Goal: Check status: Check status

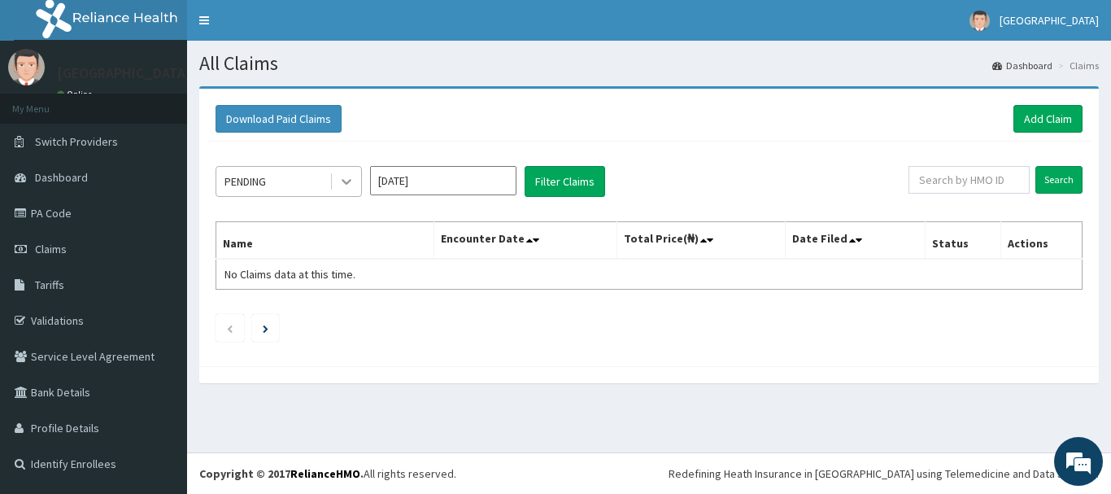
click at [349, 185] on icon at bounding box center [346, 181] width 16 height 16
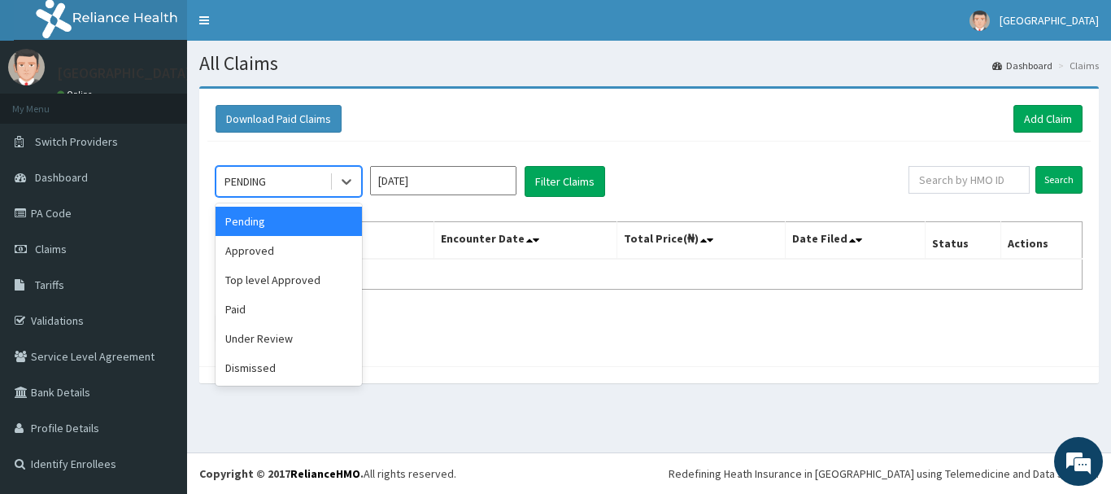
click at [440, 179] on input "[DATE]" at bounding box center [443, 180] width 146 height 29
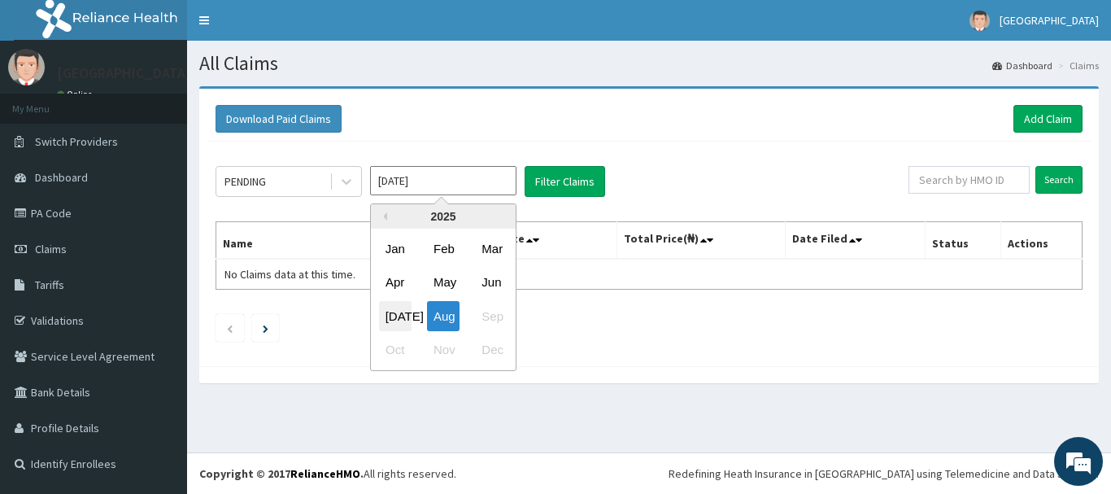
click at [409, 317] on div "[DATE]" at bounding box center [395, 316] width 33 height 30
type input "[DATE]"
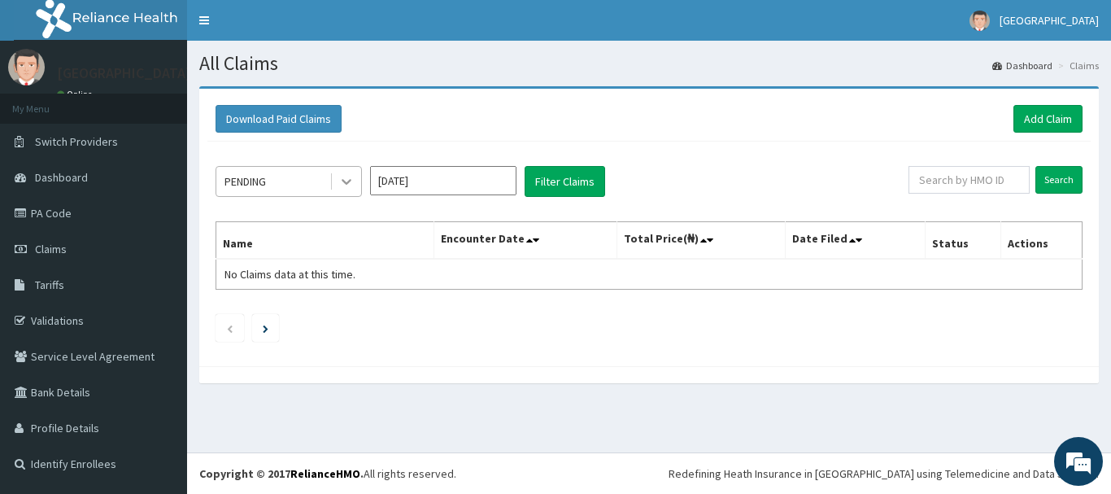
click at [341, 184] on icon at bounding box center [346, 181] width 16 height 16
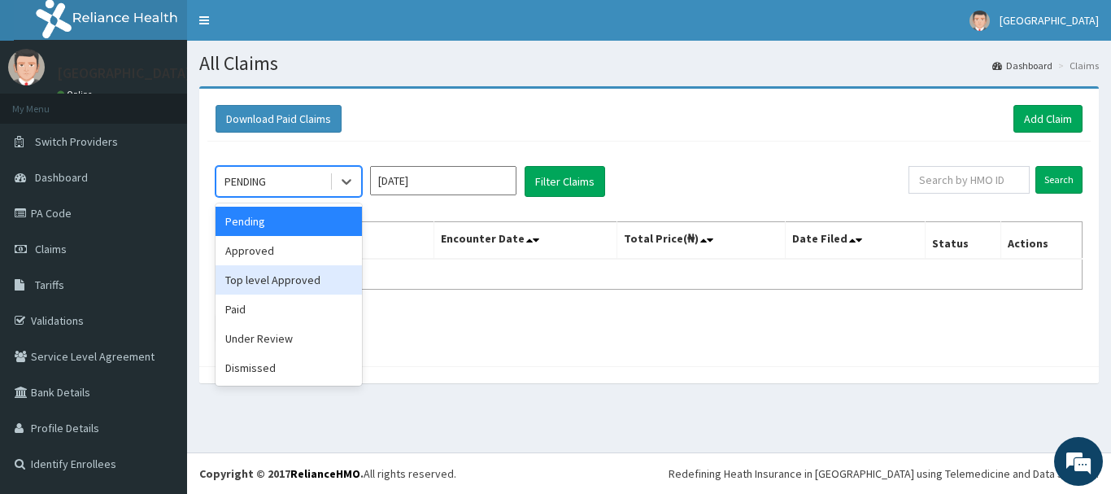
click at [299, 279] on div "Top level Approved" at bounding box center [289, 279] width 146 height 29
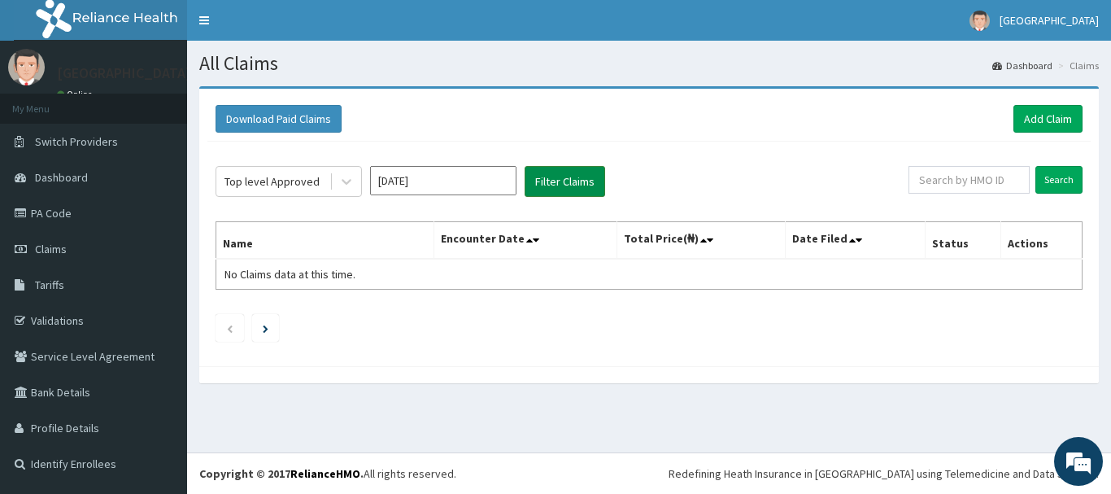
click at [574, 185] on button "Filter Claims" at bounding box center [565, 181] width 81 height 31
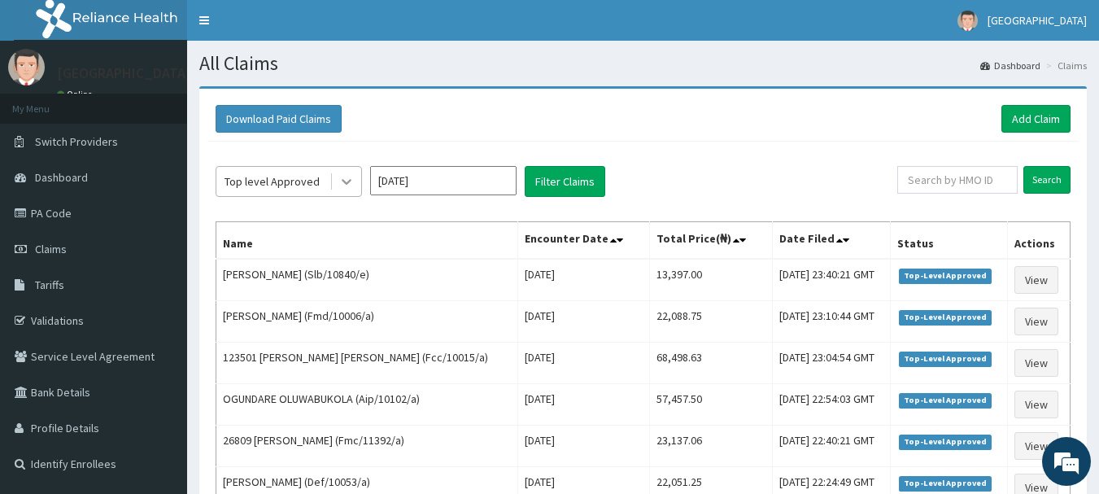
click at [347, 184] on icon at bounding box center [347, 183] width 10 height 6
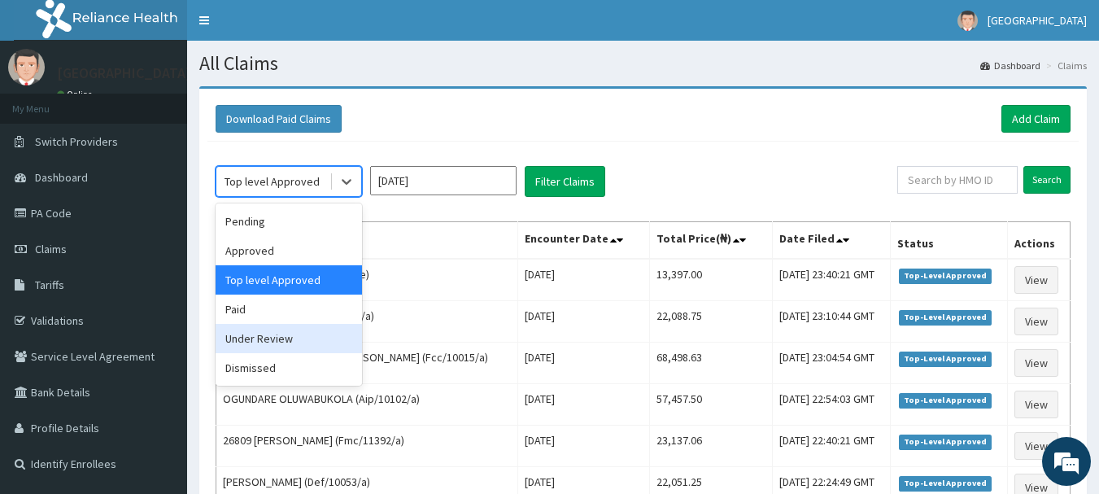
click at [283, 329] on div "Under Review" at bounding box center [289, 338] width 146 height 29
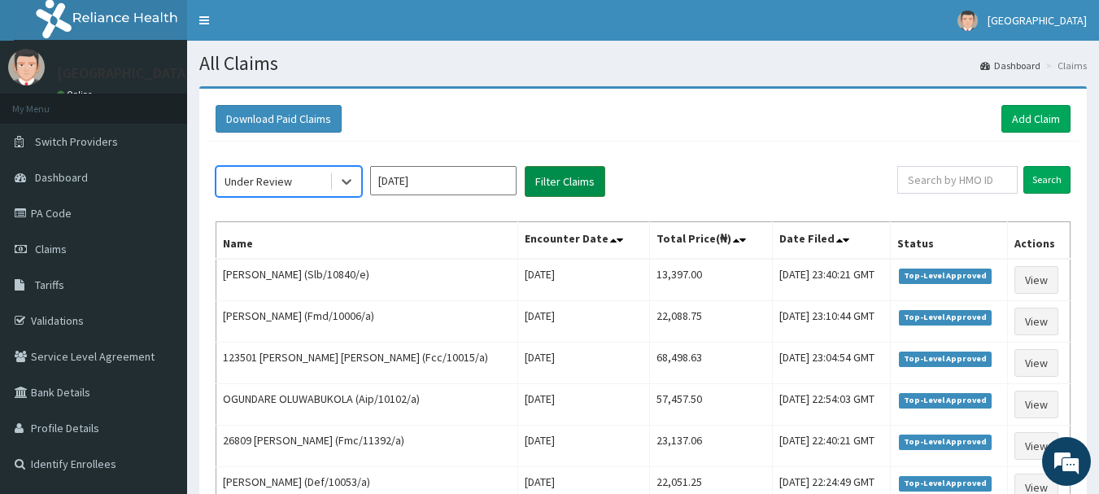
click at [569, 179] on button "Filter Claims" at bounding box center [565, 181] width 81 height 31
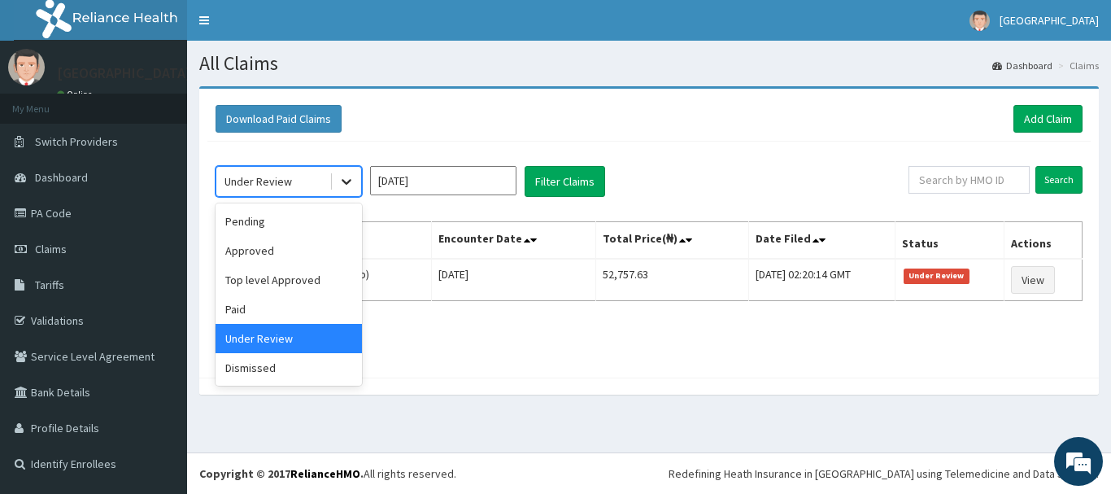
click at [347, 183] on icon at bounding box center [347, 183] width 10 height 6
click at [296, 249] on div "Approved" at bounding box center [289, 250] width 146 height 29
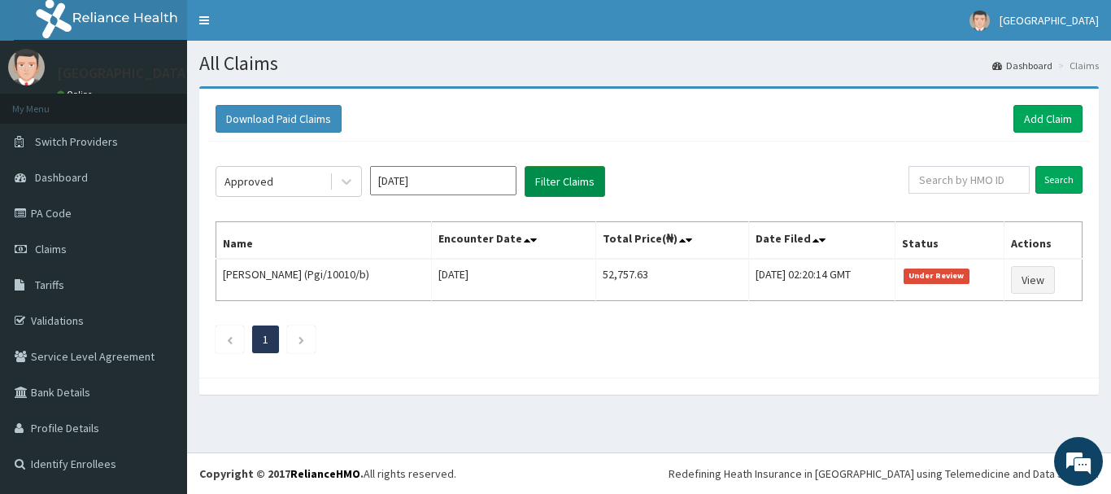
click at [543, 188] on button "Filter Claims" at bounding box center [565, 181] width 81 height 31
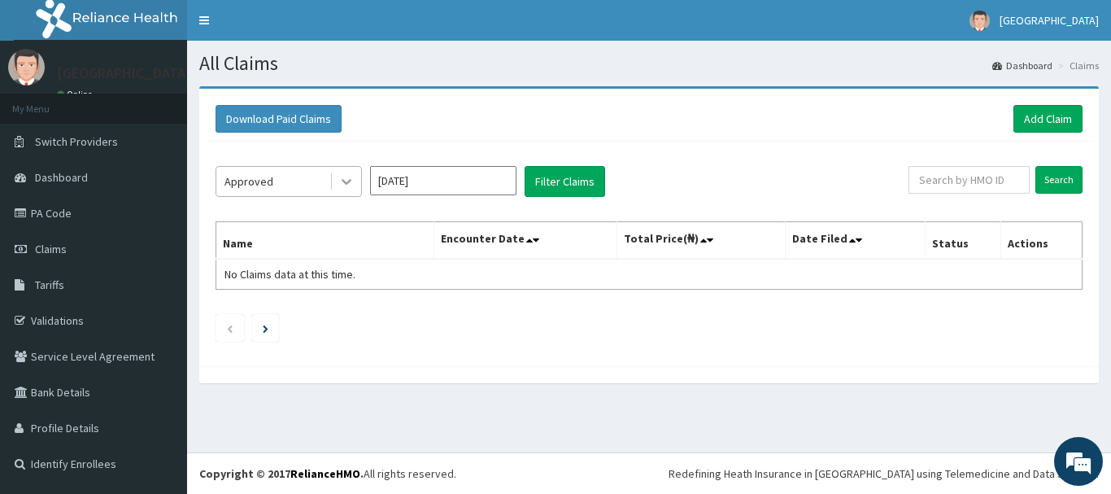
click at [340, 183] on icon at bounding box center [346, 181] width 16 height 16
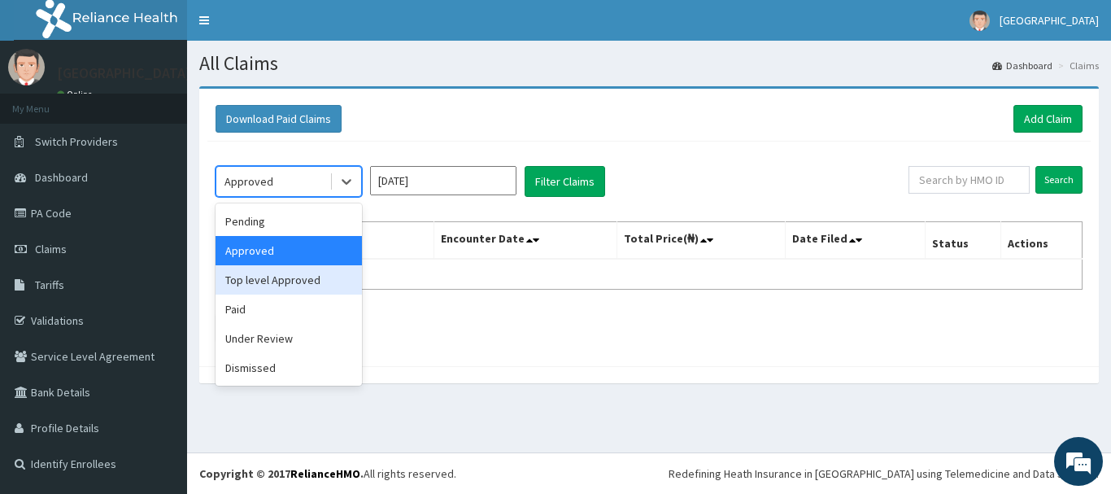
click at [280, 281] on div "Top level Approved" at bounding box center [289, 279] width 146 height 29
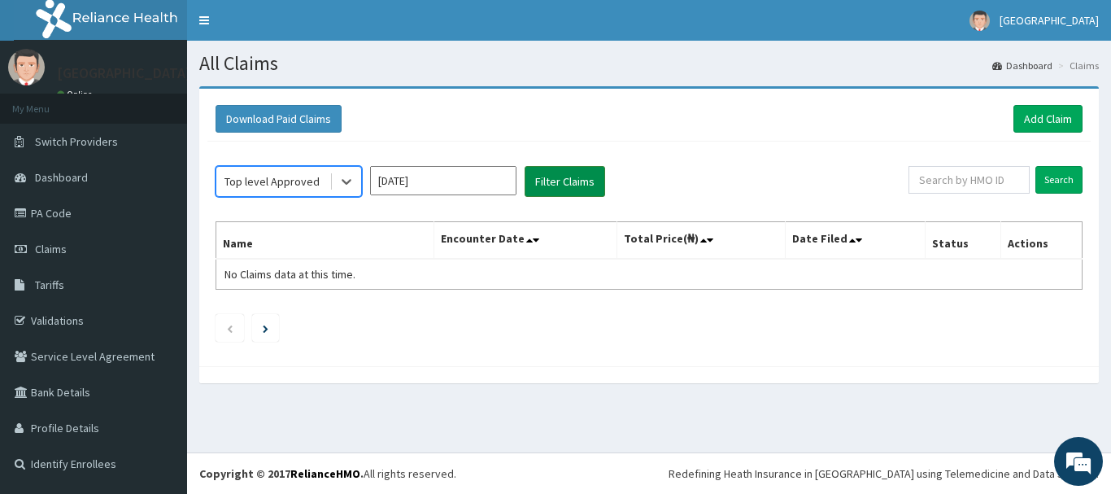
click at [553, 178] on button "Filter Claims" at bounding box center [565, 181] width 81 height 31
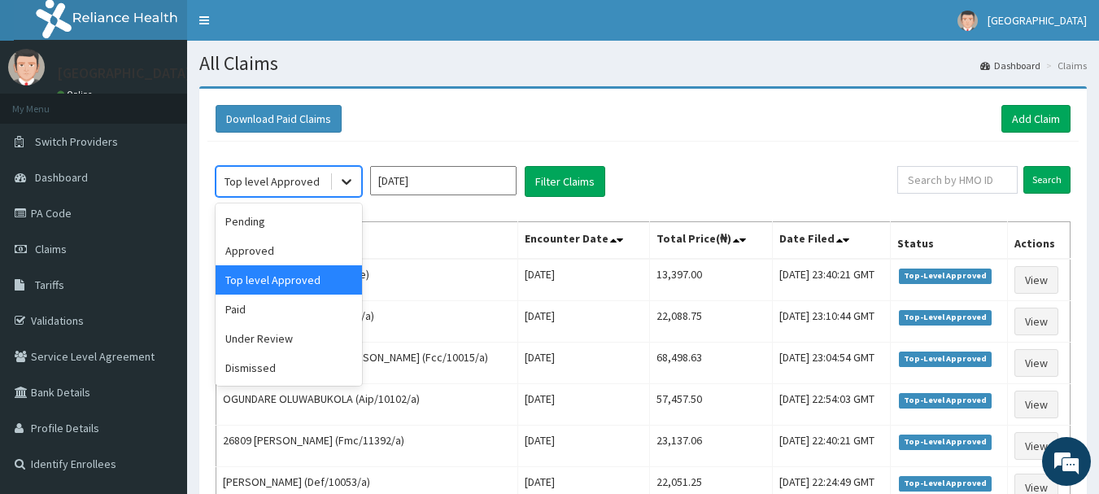
click at [343, 186] on icon at bounding box center [346, 181] width 16 height 16
click at [286, 253] on div "Approved" at bounding box center [289, 250] width 146 height 29
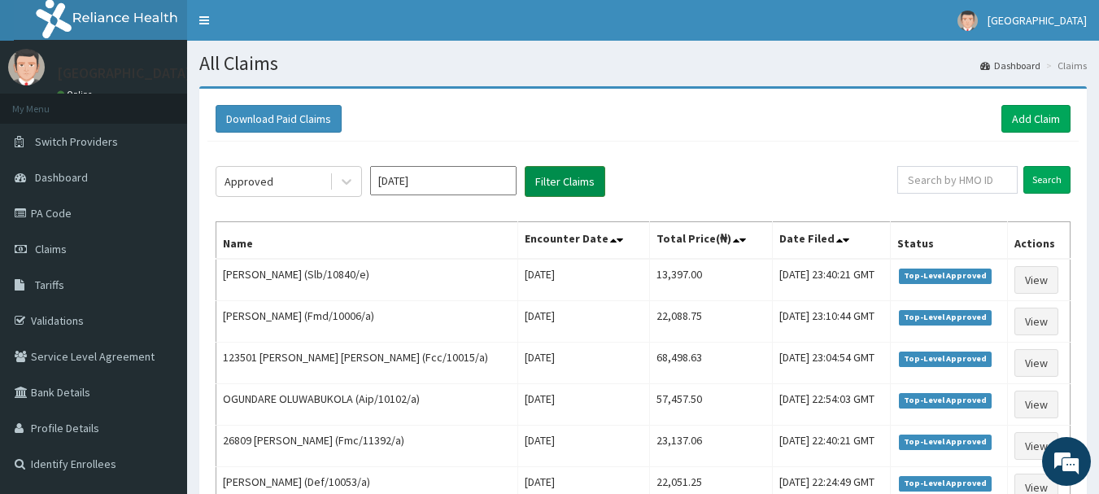
click at [591, 176] on button "Filter Claims" at bounding box center [565, 181] width 81 height 31
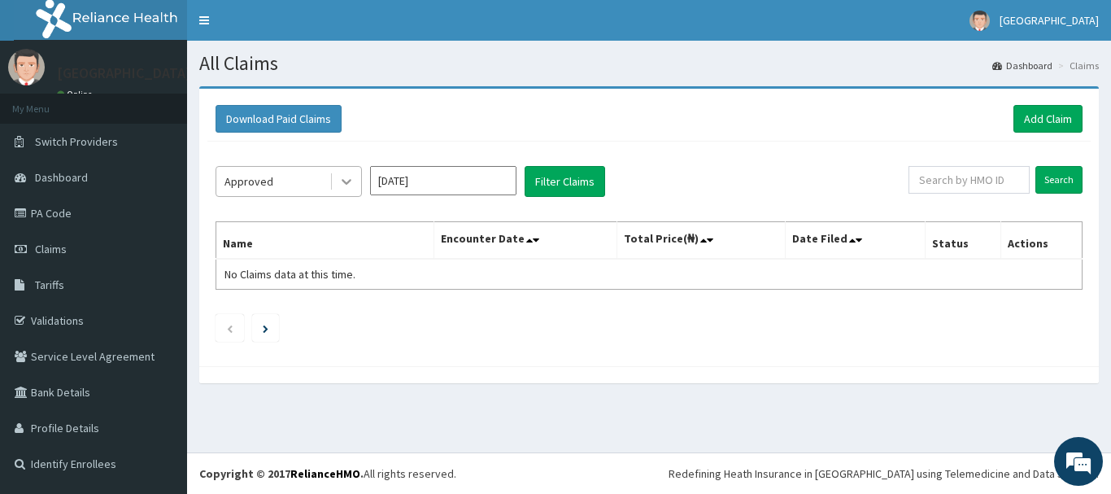
click at [347, 183] on icon at bounding box center [347, 183] width 10 height 6
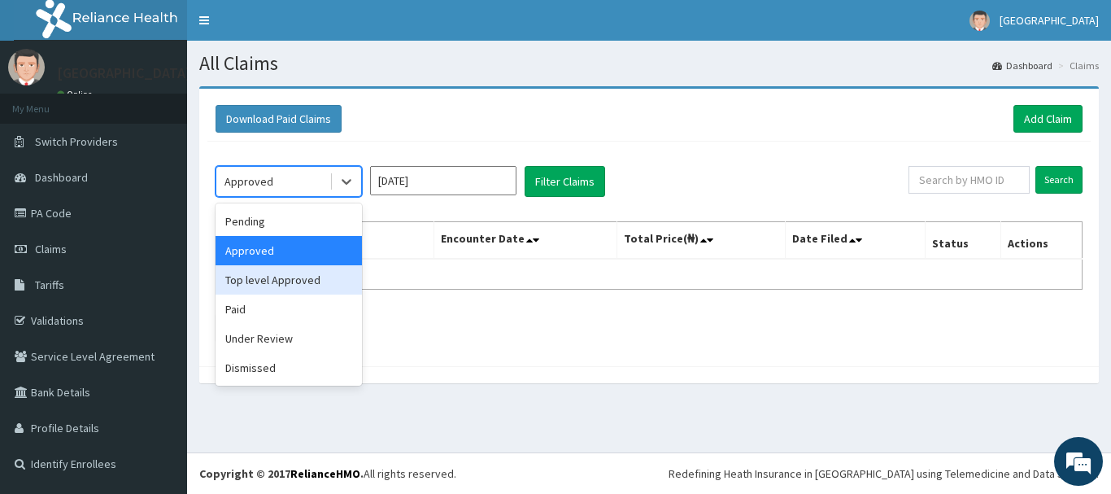
click at [272, 291] on div "Top level Approved" at bounding box center [289, 279] width 146 height 29
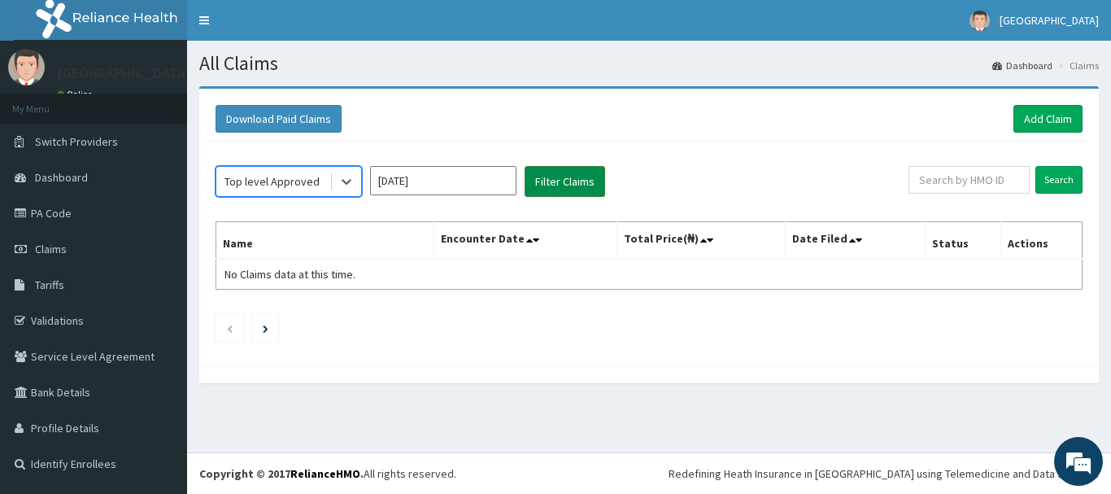
click at [532, 179] on button "Filter Claims" at bounding box center [565, 181] width 81 height 31
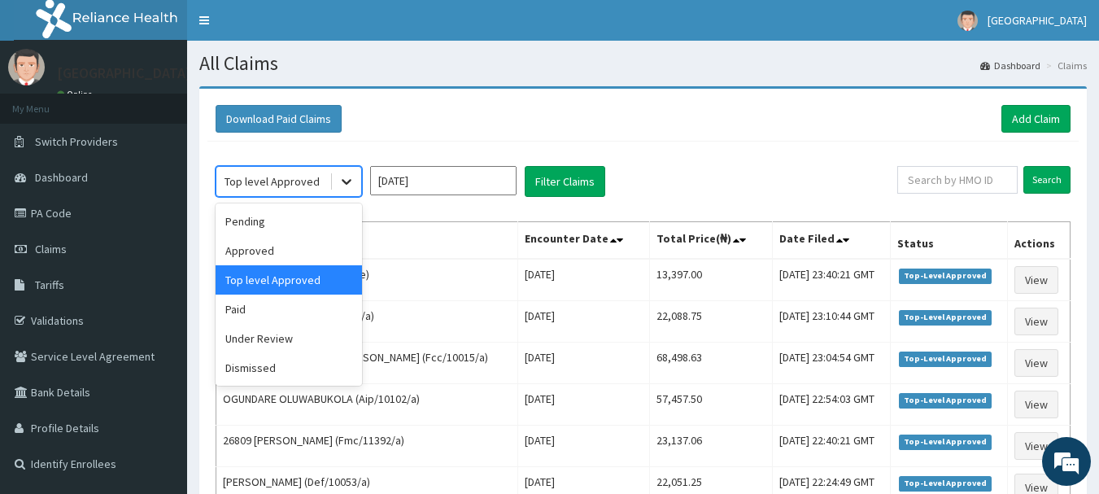
click at [346, 185] on icon at bounding box center [346, 181] width 16 height 16
click at [282, 217] on div "Pending" at bounding box center [289, 221] width 146 height 29
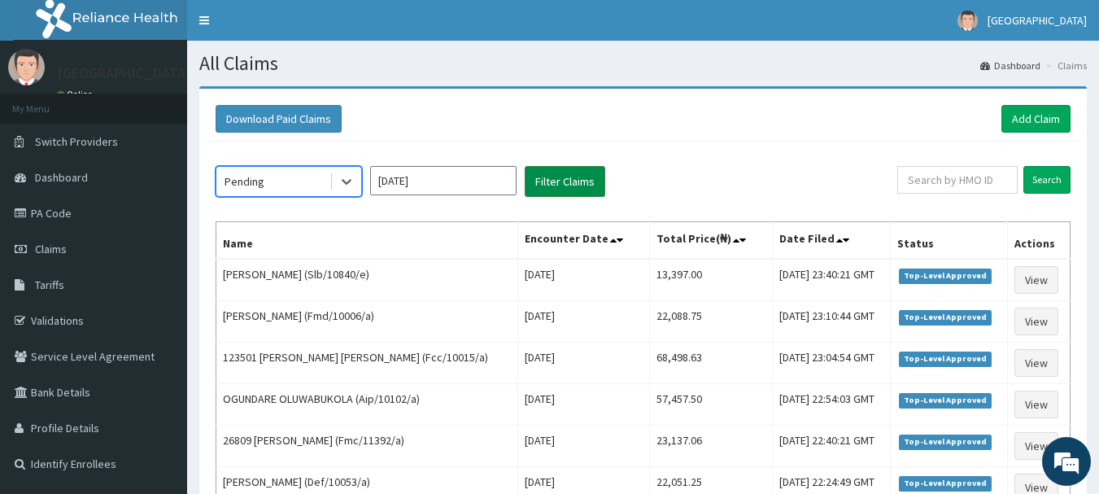
click at [558, 177] on button "Filter Claims" at bounding box center [565, 181] width 81 height 31
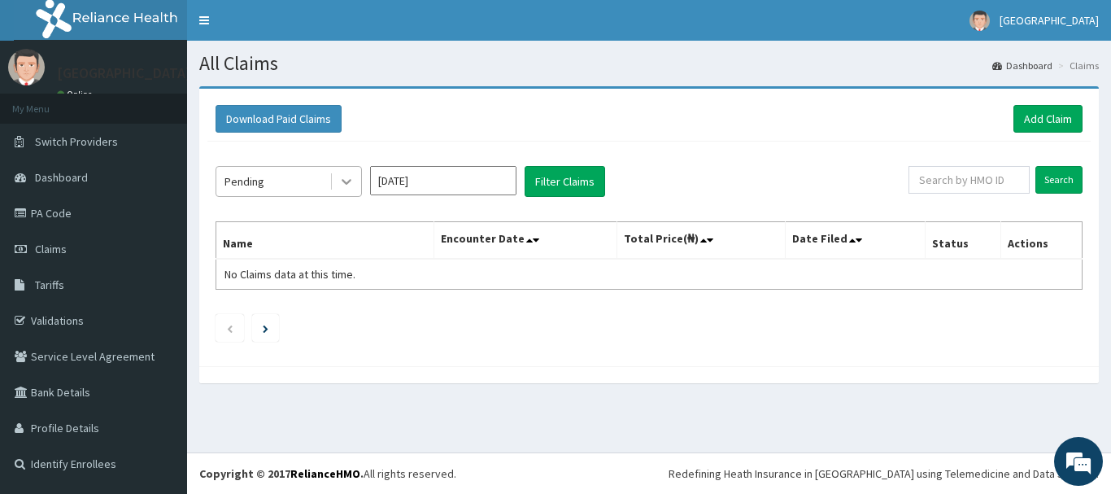
click at [342, 187] on icon at bounding box center [346, 181] width 16 height 16
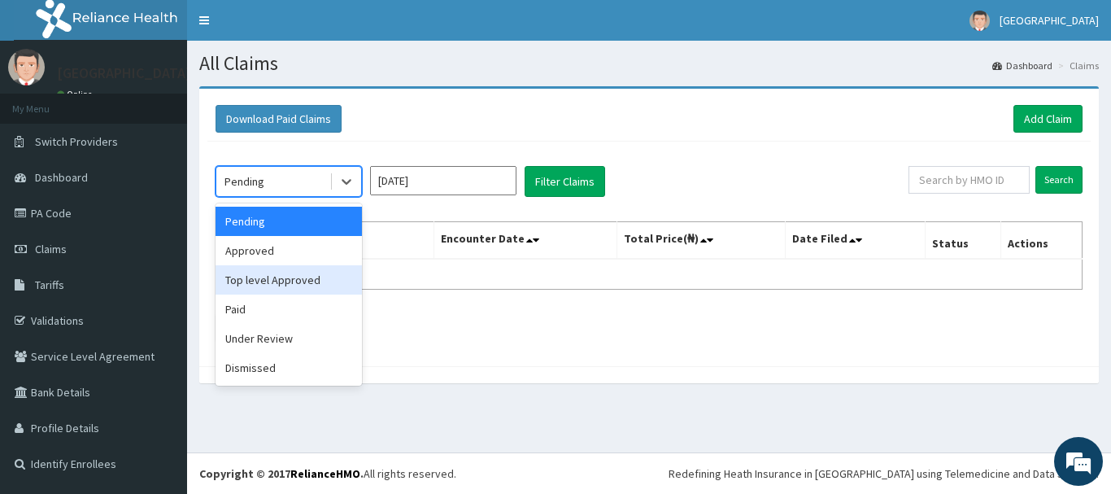
click at [297, 266] on div "Top level Approved" at bounding box center [289, 279] width 146 height 29
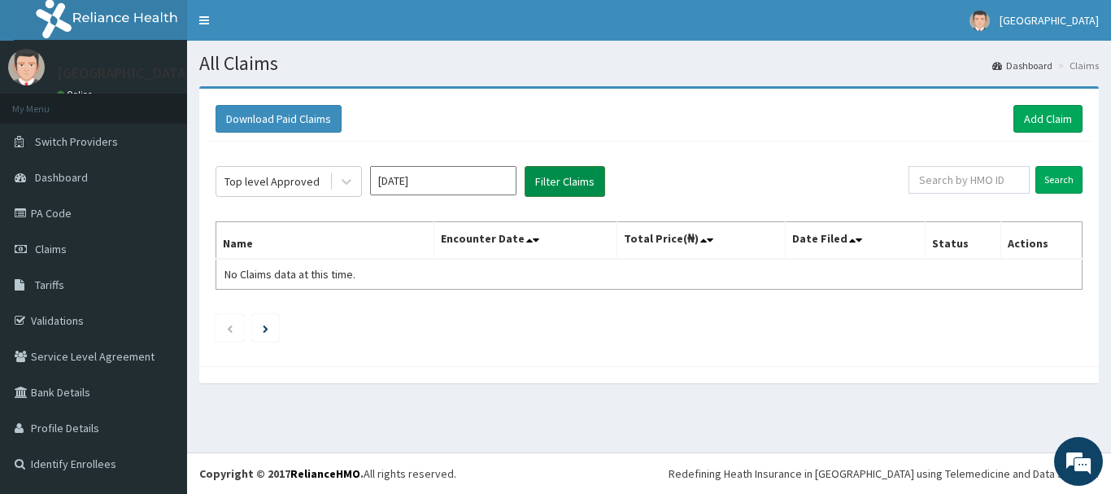
click at [581, 182] on button "Filter Claims" at bounding box center [565, 181] width 81 height 31
